Goal: Information Seeking & Learning: Learn about a topic

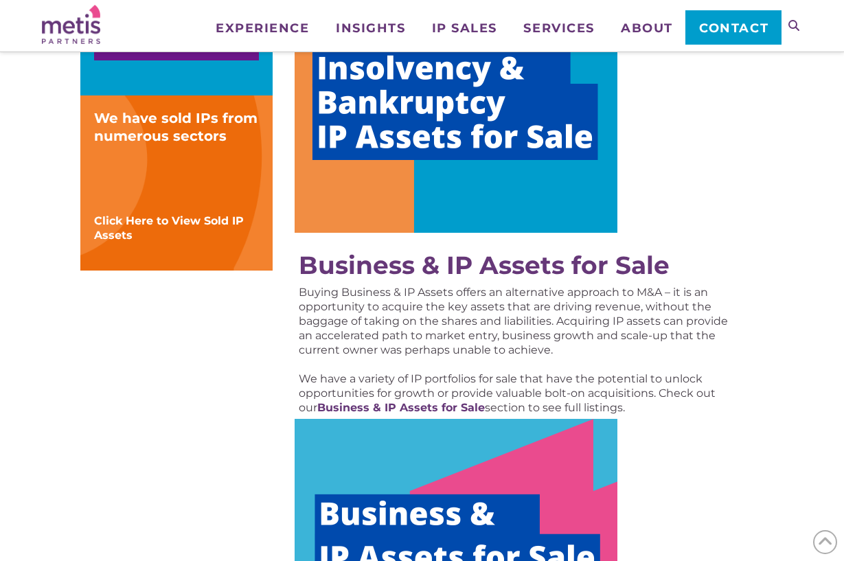
scroll to position [485, 0]
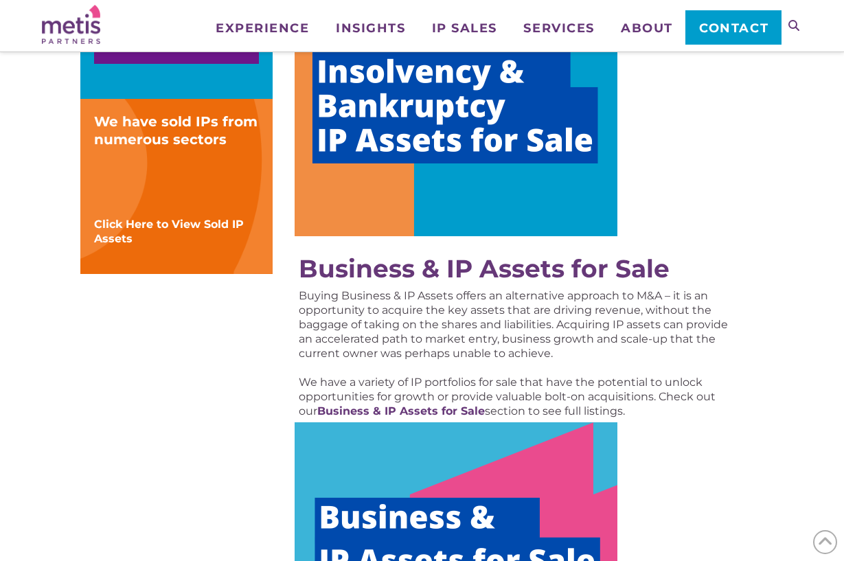
click at [432, 148] on img at bounding box center [455, 101] width 323 height 270
click at [467, 464] on img at bounding box center [455, 557] width 323 height 270
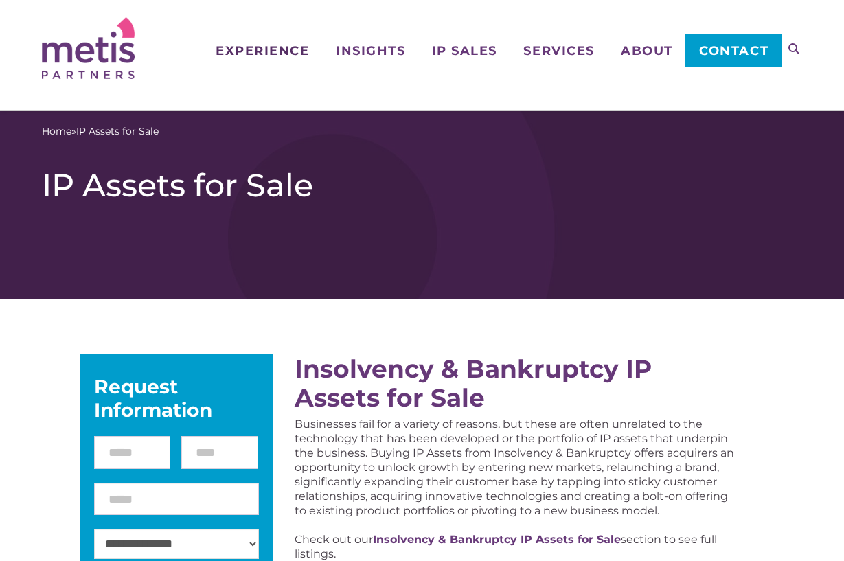
scroll to position [0, 0]
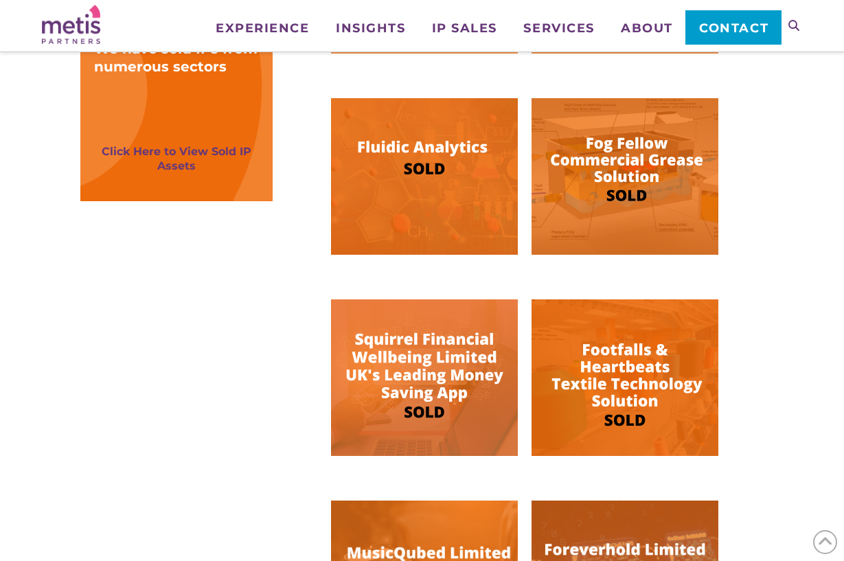
scroll to position [866, 0]
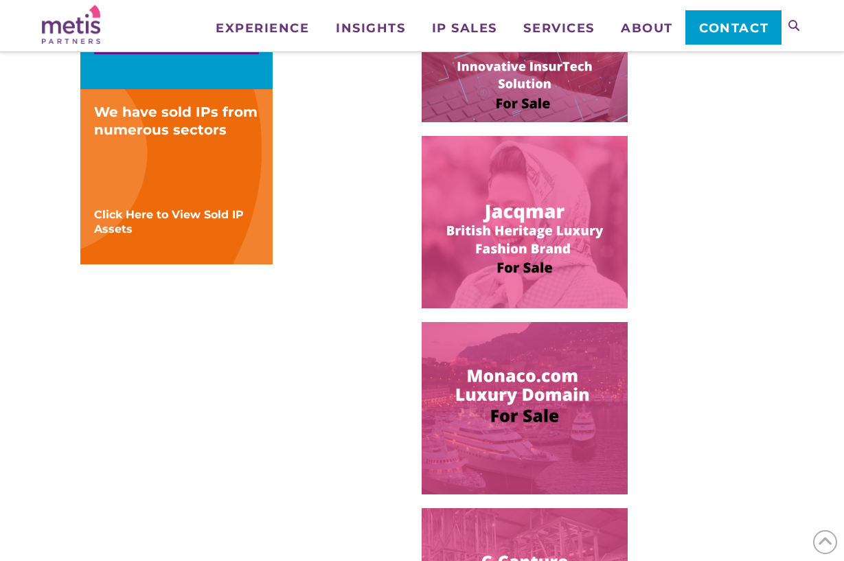
scroll to position [537, 0]
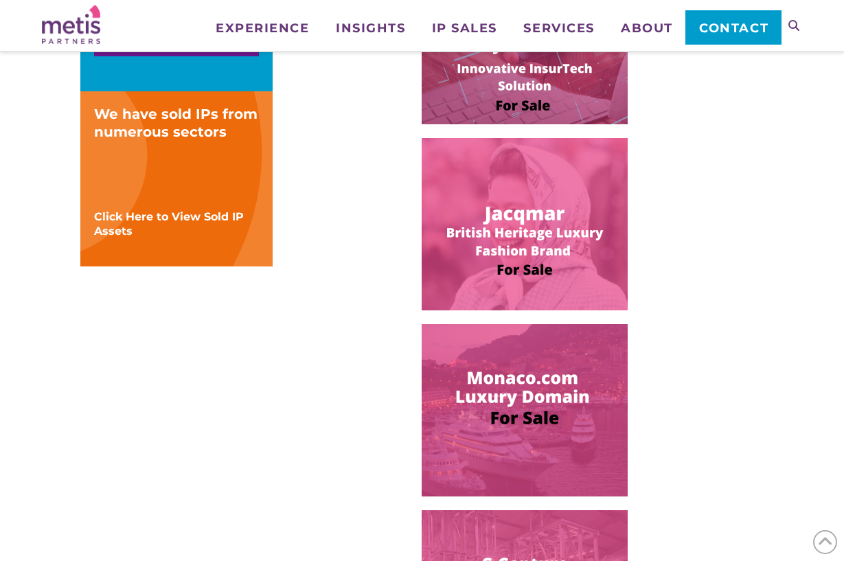
click at [507, 209] on img at bounding box center [524, 224] width 206 height 172
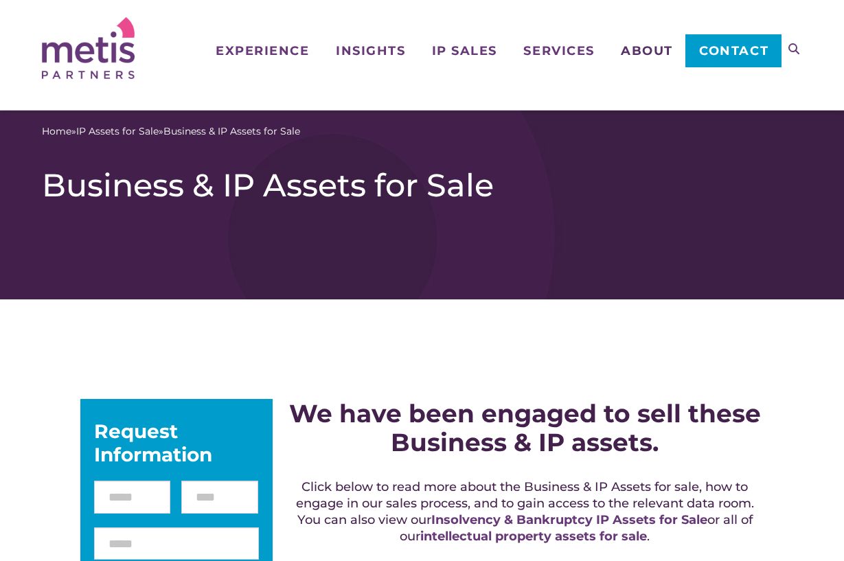
scroll to position [0, 0]
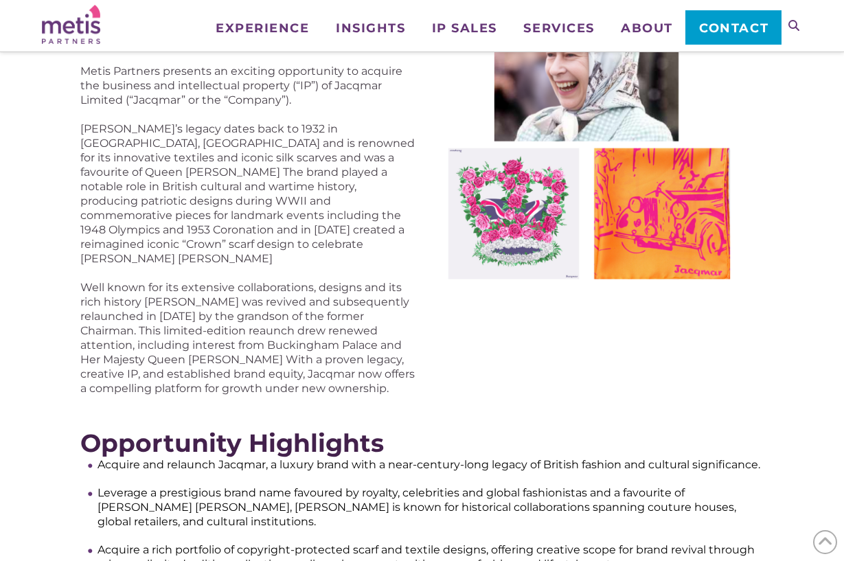
scroll to position [315, 0]
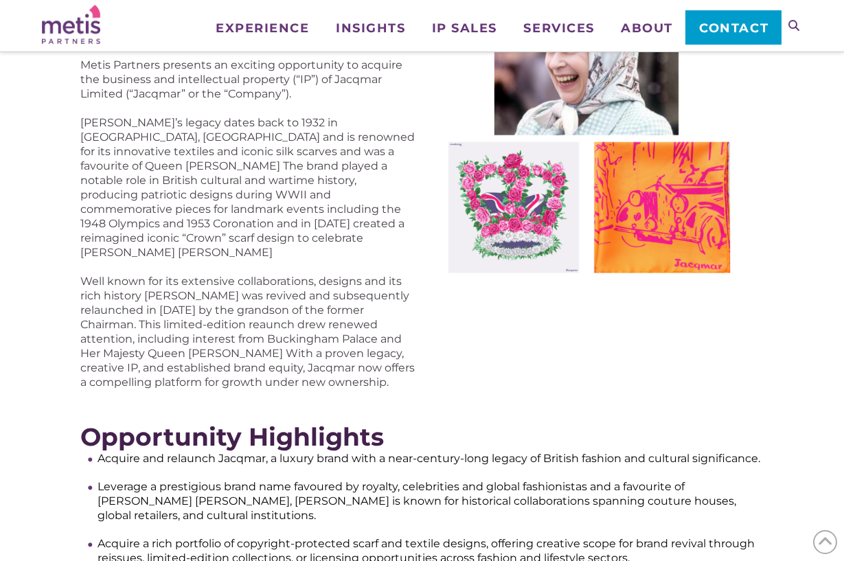
click at [529, 235] on img at bounding box center [595, 109] width 335 height 335
drag, startPoint x: 266, startPoint y: 444, endPoint x: 218, endPoint y: 445, distance: 48.1
click at [218, 451] on li "Acquire and relaunch Jacqmar, a luxury brand with a near-century-long legacy of…" at bounding box center [430, 458] width 666 height 14
copy li "Jacqmar"
